Goal: Task Accomplishment & Management: Use online tool/utility

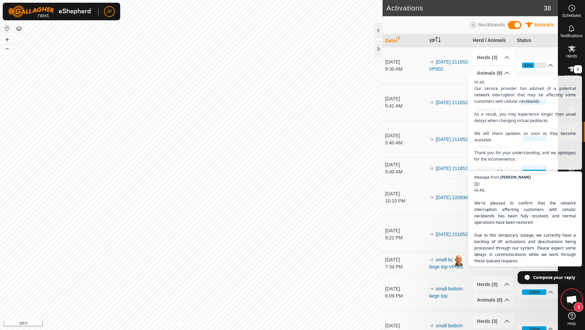
scroll to position [365, 0]
click at [578, 70] on span "Open chat" at bounding box center [577, 69] width 8 height 8
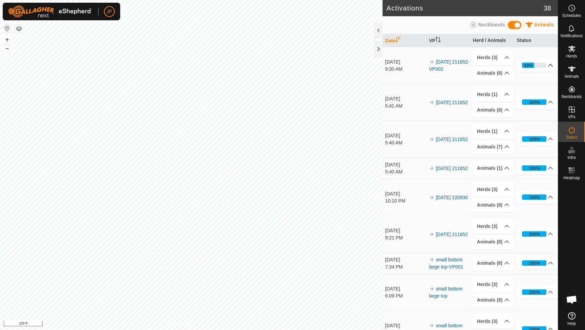
click at [545, 64] on p-accordion-header "50%" at bounding box center [536, 66] width 41 height 14
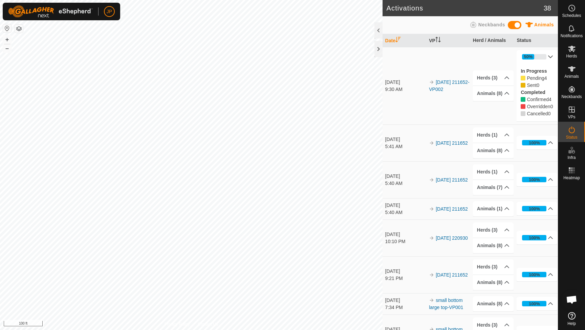
click at [546, 58] on p-accordion-header "50%" at bounding box center [536, 57] width 41 height 14
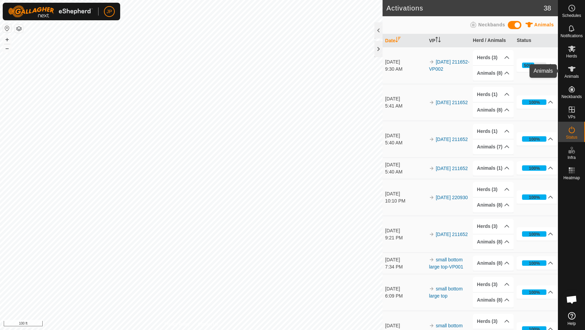
click at [572, 72] on icon at bounding box center [571, 69] width 8 height 8
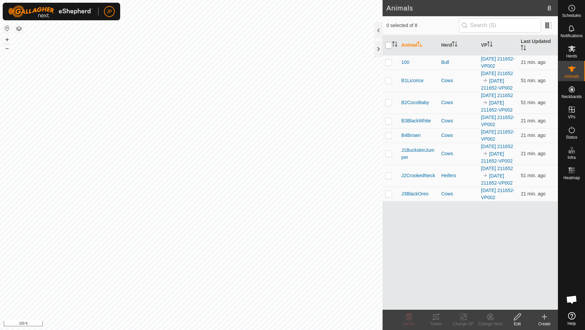
click at [390, 46] on input "checkbox" at bounding box center [388, 45] width 7 height 7
checkbox input "true"
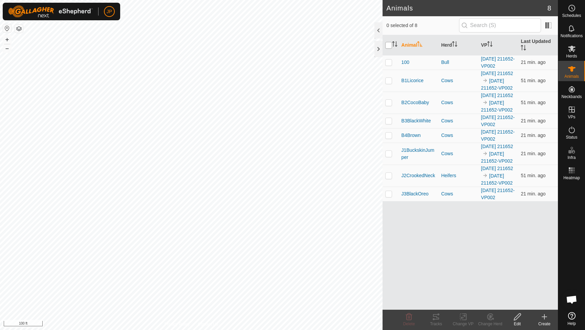
checkbox input "true"
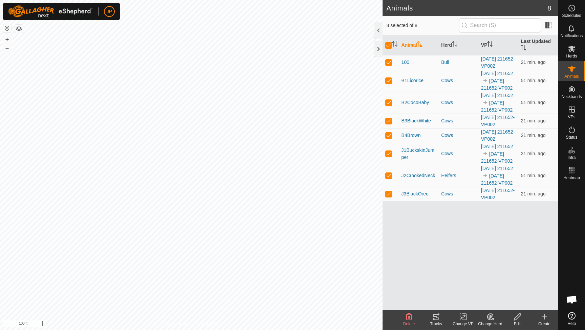
click at [436, 317] on icon at bounding box center [436, 316] width 6 height 5
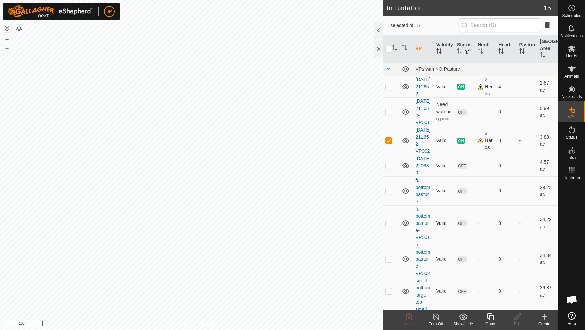
checkbox input "true"
checkbox input "false"
click at [570, 51] on icon at bounding box center [571, 49] width 8 height 8
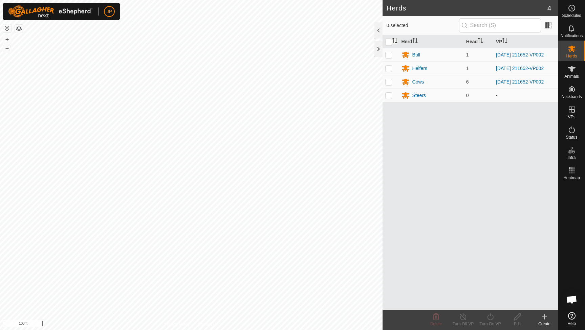
click at [392, 40] on icon "Activate to sort" at bounding box center [394, 40] width 5 height 5
click at [390, 40] on input "checkbox" at bounding box center [388, 42] width 7 height 7
checkbox input "true"
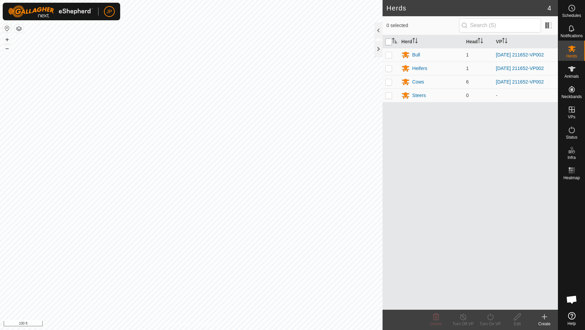
checkbox input "true"
click at [493, 315] on icon at bounding box center [490, 317] width 8 height 8
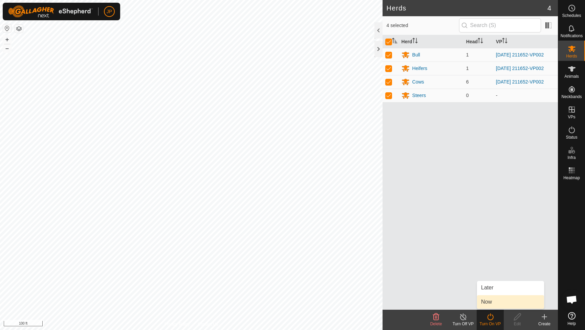
click at [499, 304] on link "Now" at bounding box center [510, 302] width 67 height 14
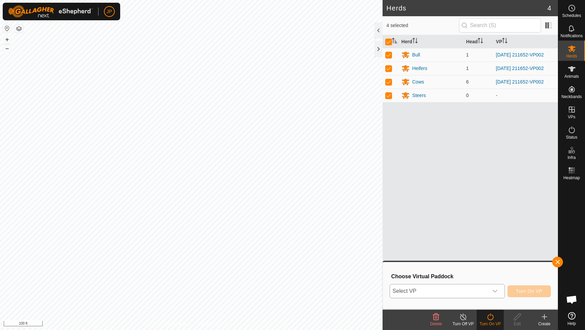
click at [488, 293] on div "dropdown trigger" at bounding box center [495, 292] width 14 height 14
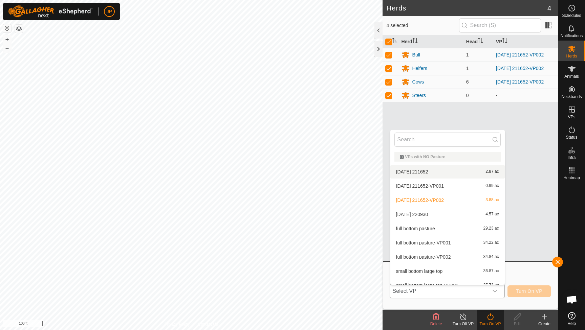
click at [455, 171] on li "[DATE] 211652 2.87 ac" at bounding box center [447, 172] width 114 height 14
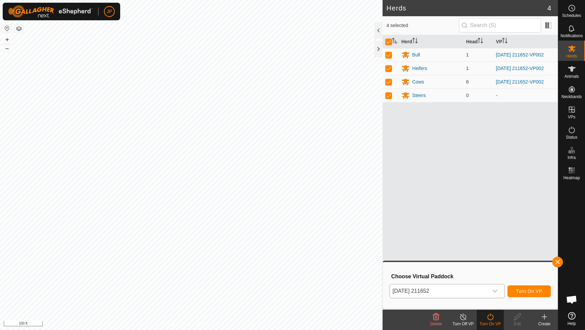
click at [516, 292] on span "Turn On VP" at bounding box center [529, 291] width 26 height 5
